Goal: Task Accomplishment & Management: Manage account settings

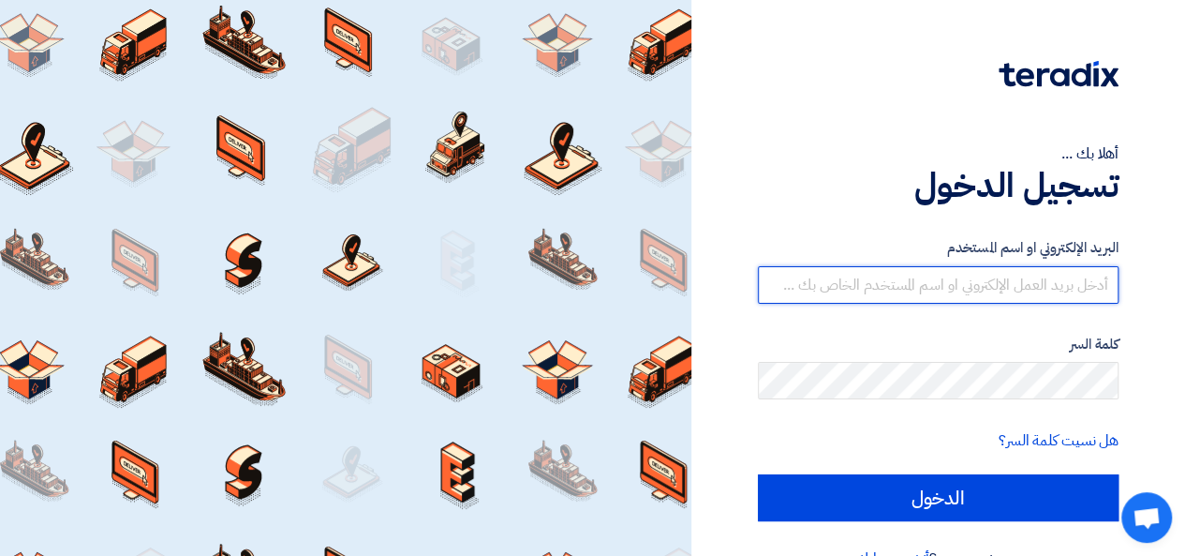
click at [988, 274] on input "text" at bounding box center [938, 284] width 361 height 37
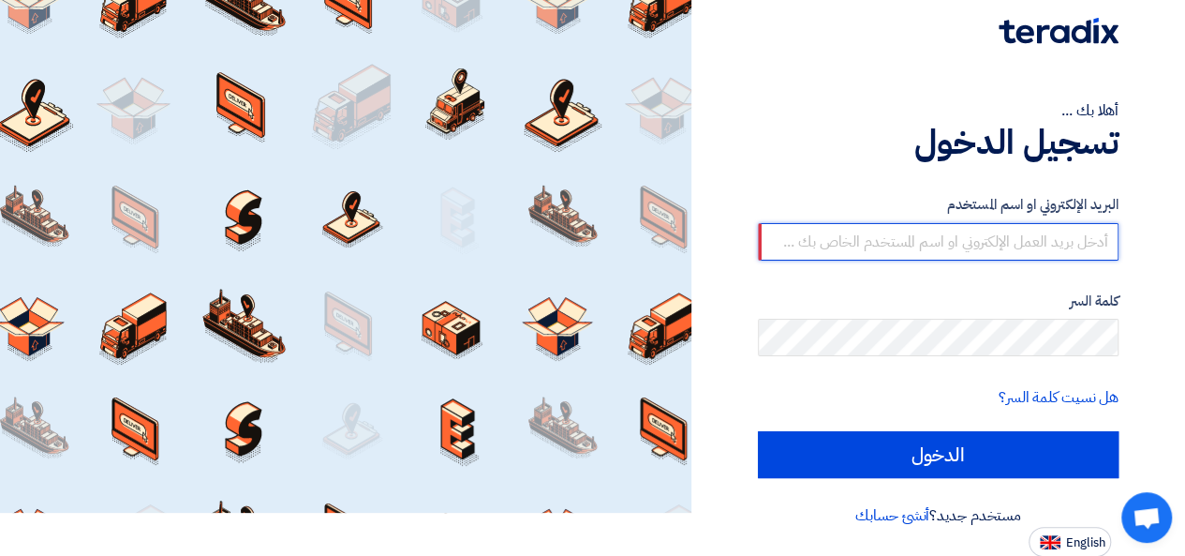
click at [846, 248] on input "text" at bounding box center [938, 241] width 361 height 37
paste input "[EMAIL_ADDRESS][PERSON_NAME][DOMAIN_NAME]"
type input "[EMAIL_ADDRESS][PERSON_NAME][DOMAIN_NAME]"
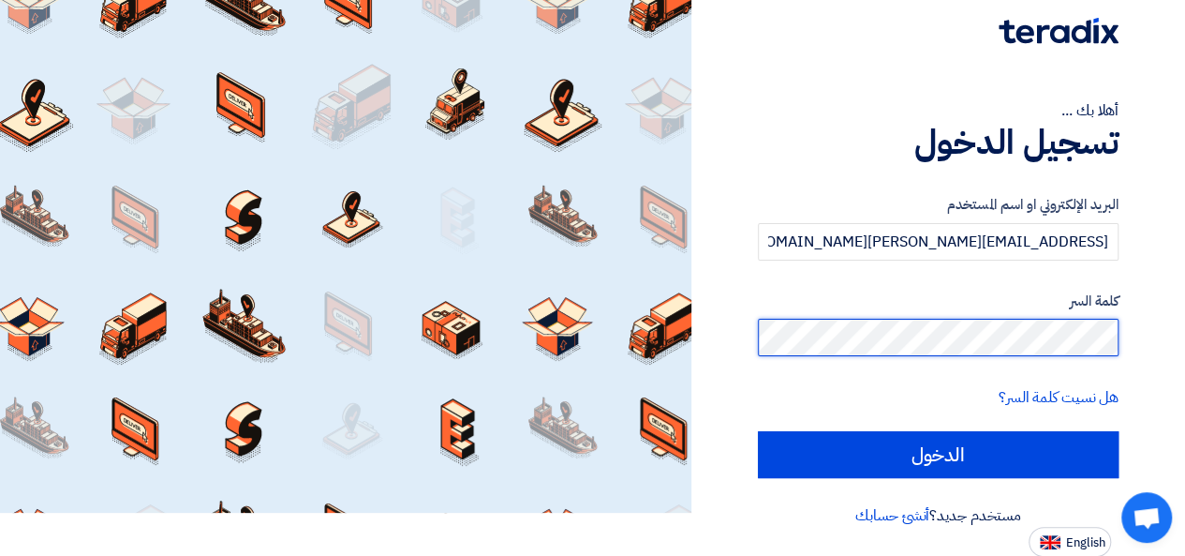
click at [758, 431] on input "الدخول" at bounding box center [938, 454] width 361 height 47
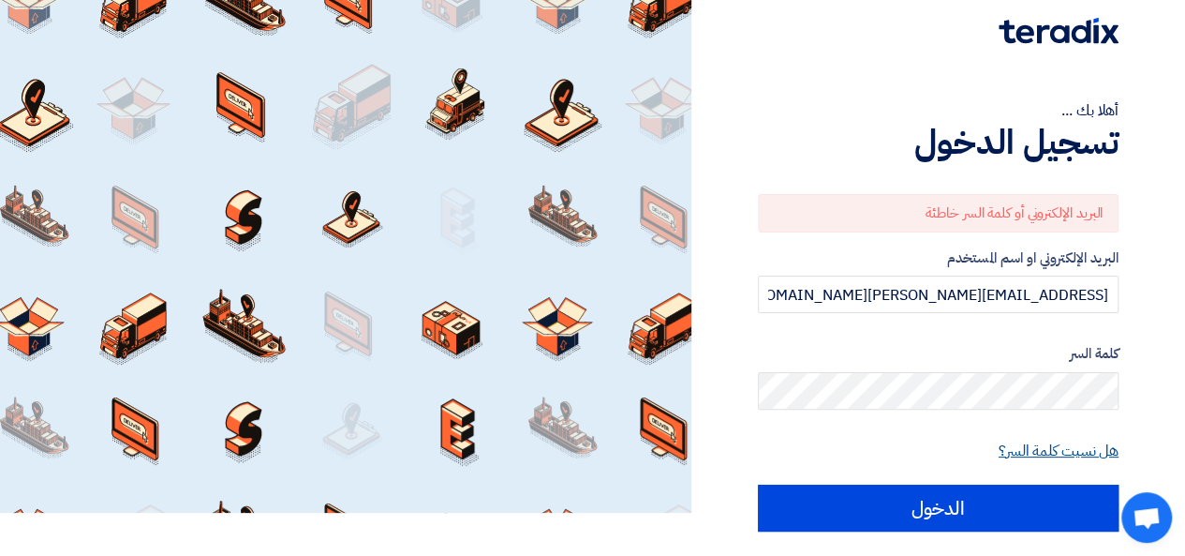
click at [1040, 454] on link "هل نسيت كلمة السر؟" at bounding box center [1059, 450] width 120 height 22
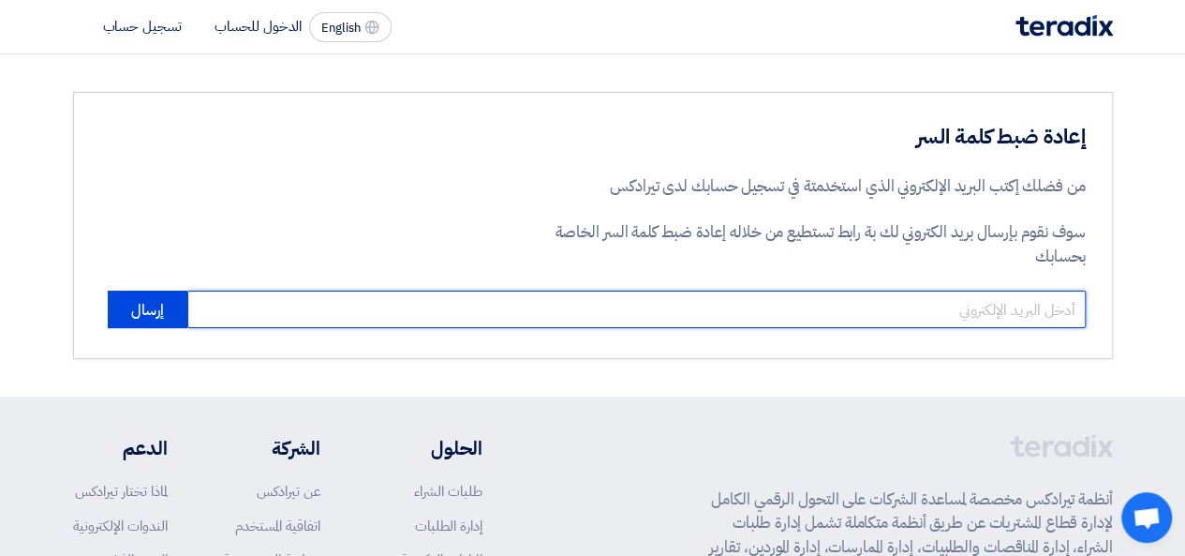
click at [1018, 309] on input "email" at bounding box center [636, 308] width 899 height 37
click at [950, 312] on input "email" at bounding box center [636, 308] width 899 height 37
paste input "[EMAIL_ADDRESS][PERSON_NAME][DOMAIN_NAME]"
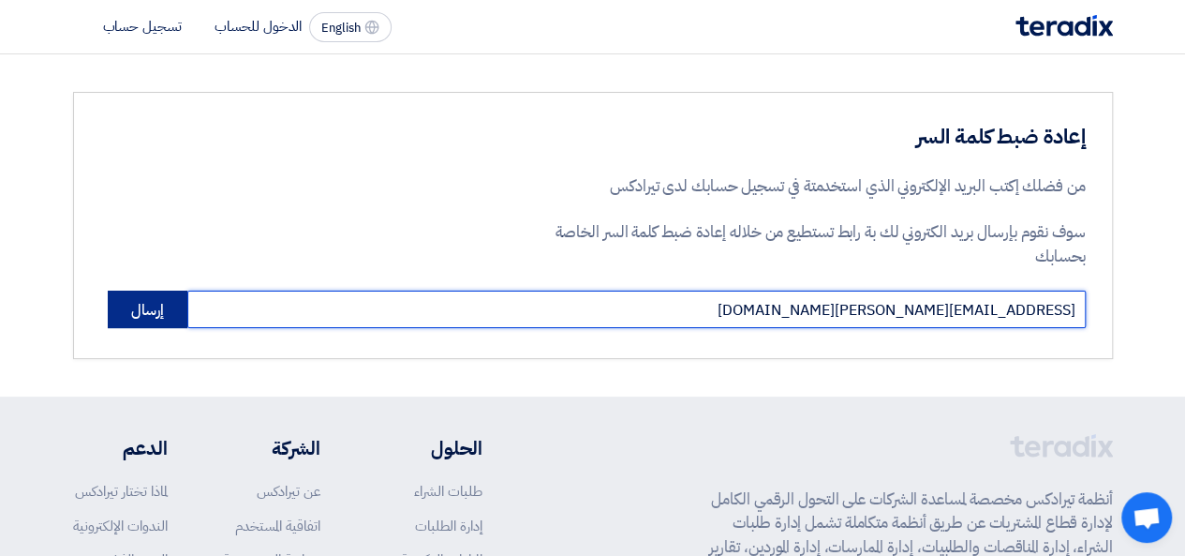
type input "[EMAIL_ADDRESS][PERSON_NAME][DOMAIN_NAME]"
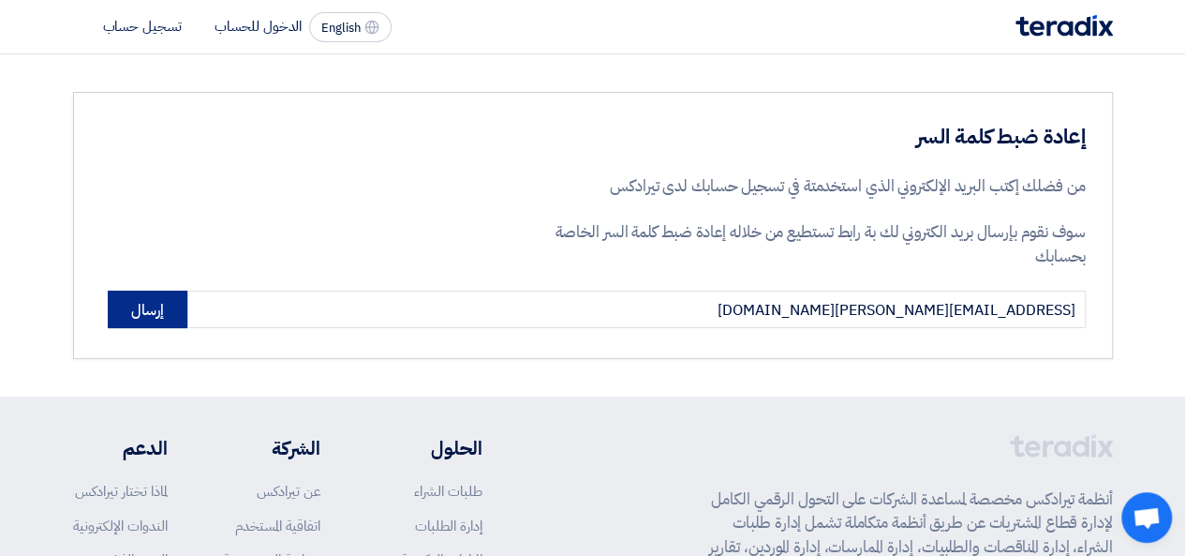
click at [172, 312] on button "إرسال" at bounding box center [148, 308] width 80 height 37
click at [157, 313] on button "إرسال" at bounding box center [148, 308] width 80 height 37
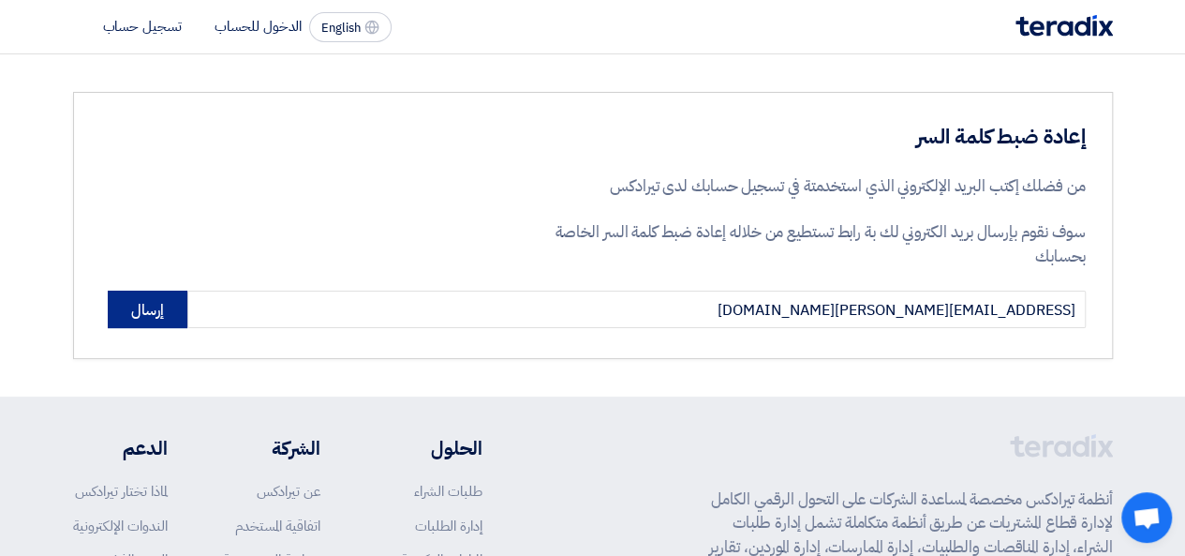
click at [157, 313] on button "إرسال" at bounding box center [148, 308] width 80 height 37
